Goal: Information Seeking & Learning: Learn about a topic

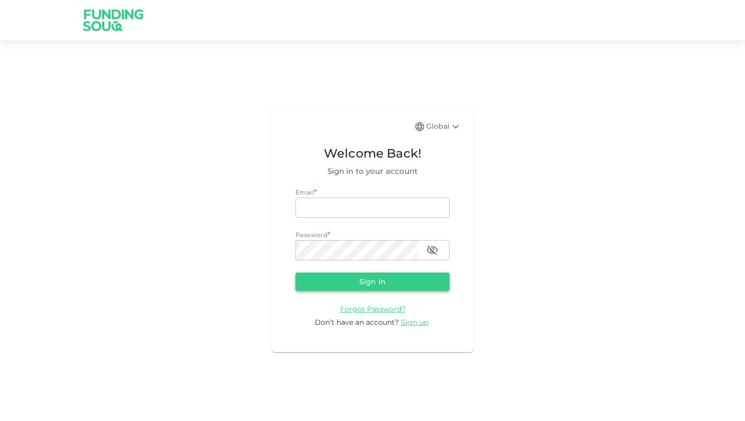
type input "majid13rn@gmail.com"
click at [370, 284] on button "Sign in" at bounding box center [372, 282] width 154 height 18
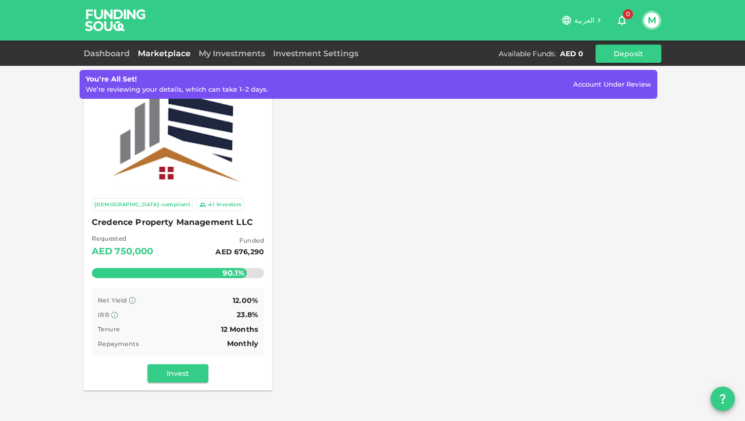
scroll to position [33, 0]
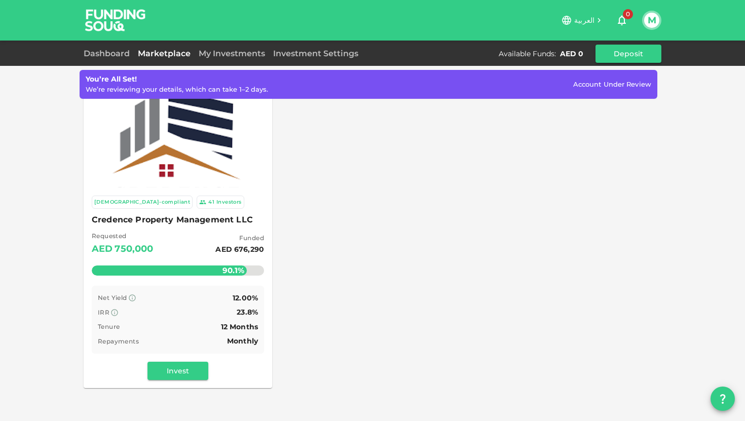
click at [190, 218] on span "Credence Property Management LLC" at bounding box center [178, 220] width 172 height 14
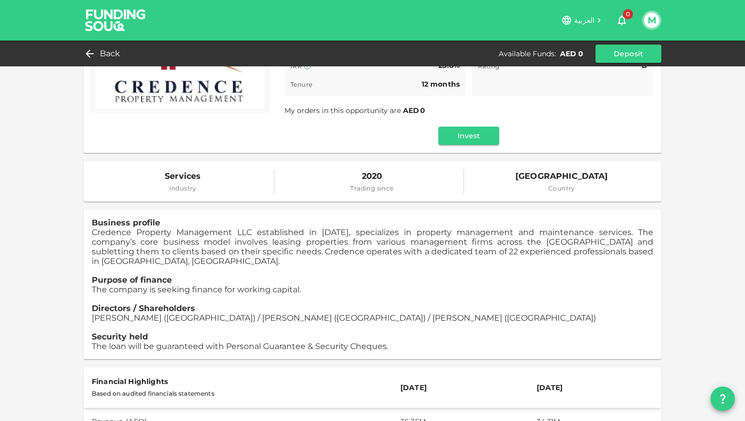
scroll to position [145, 0]
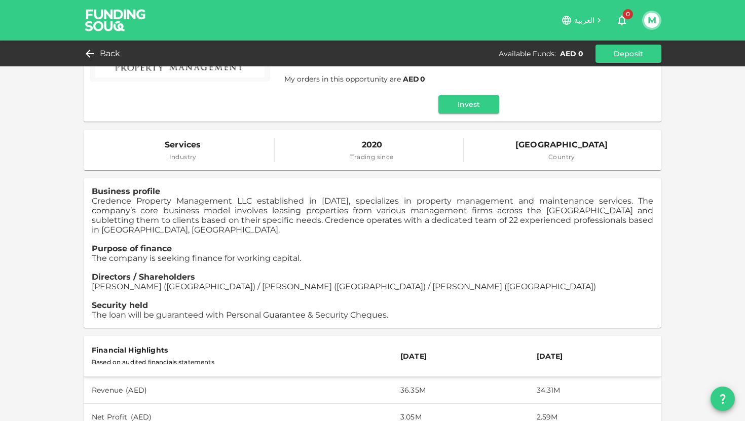
scroll to position [176, 0]
click at [76, 213] on div "Sharia-compliant 41 Investors 6 d : 12 h : 21 m 43 Credence Property Management…" at bounding box center [372, 405] width 745 height 1162
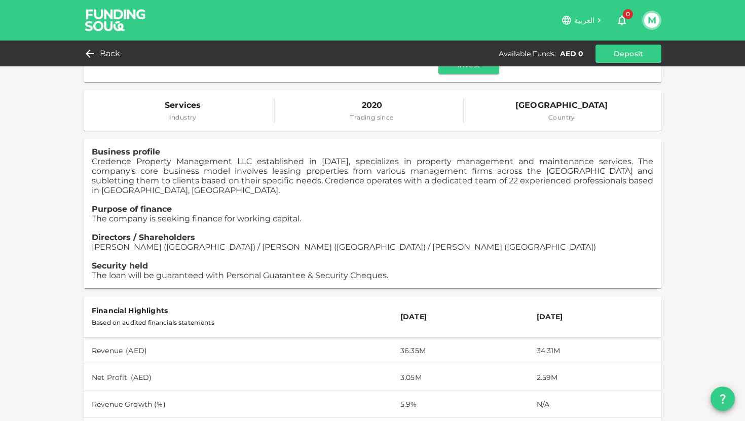
scroll to position [215, 0]
click at [573, 213] on p "The company is seeking finance for working capital." at bounding box center [372, 218] width 561 height 10
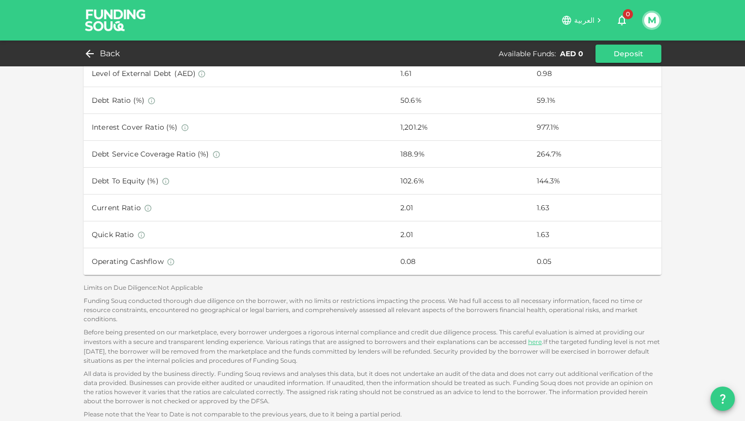
scroll to position [0, 0]
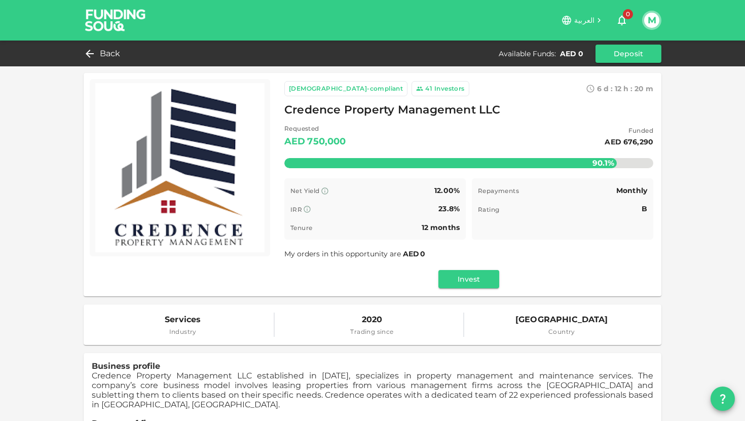
click at [101, 14] on img at bounding box center [116, 20] width 76 height 40
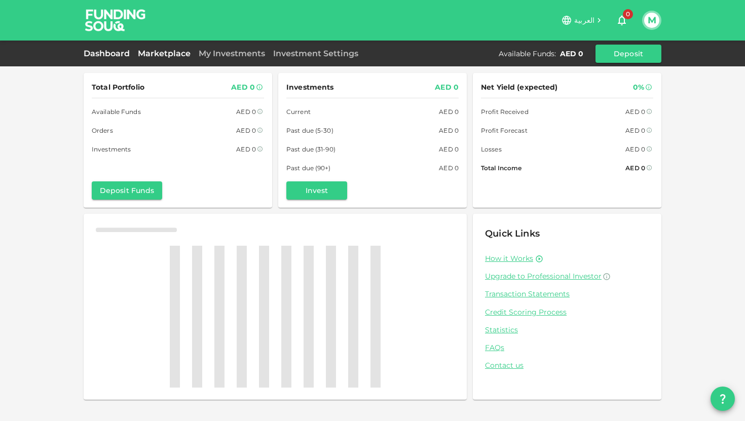
click at [165, 56] on link "Marketplace" at bounding box center [164, 54] width 61 height 10
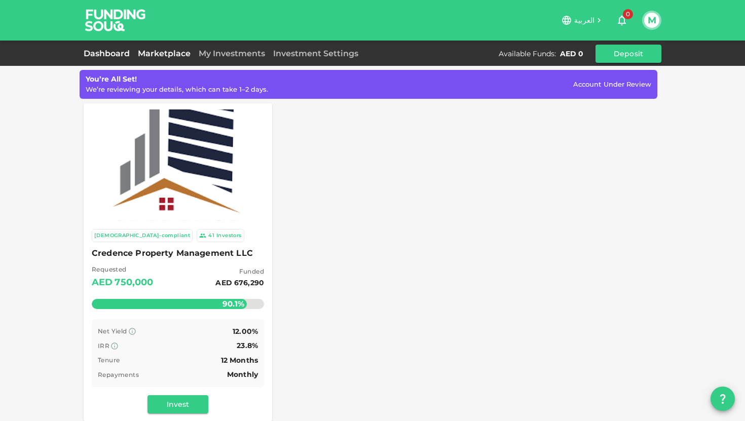
click at [114, 57] on link "Dashboard" at bounding box center [109, 54] width 50 height 10
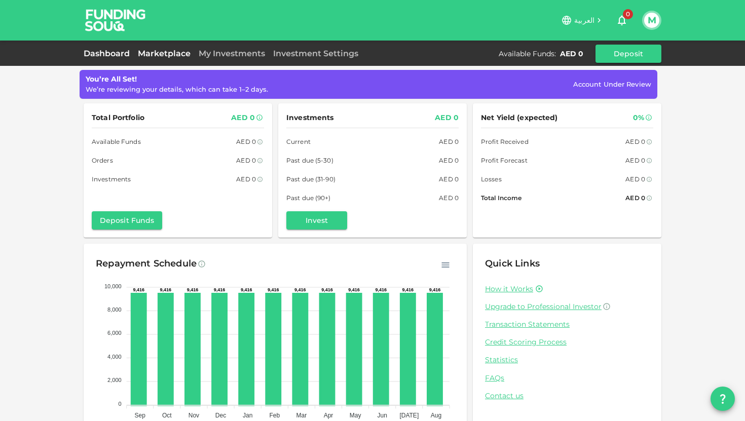
click at [177, 49] on link "Marketplace" at bounding box center [164, 54] width 61 height 10
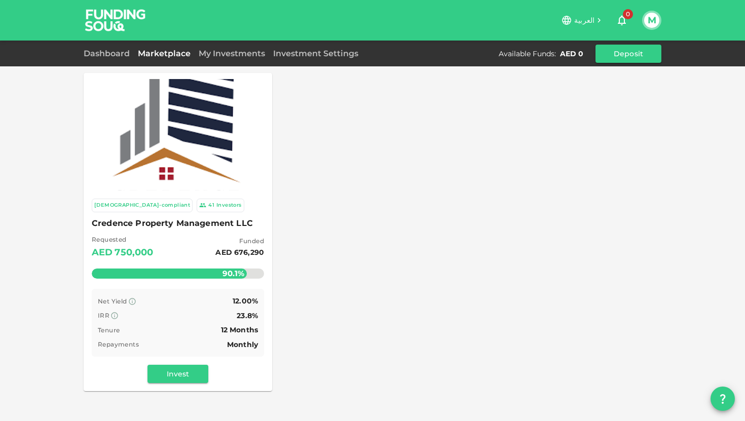
click at [54, 184] on div "[DEMOGRAPHIC_DATA]-compliant 41 Investors Credence Property Management LLC Requ…" at bounding box center [372, 336] width 745 height 673
